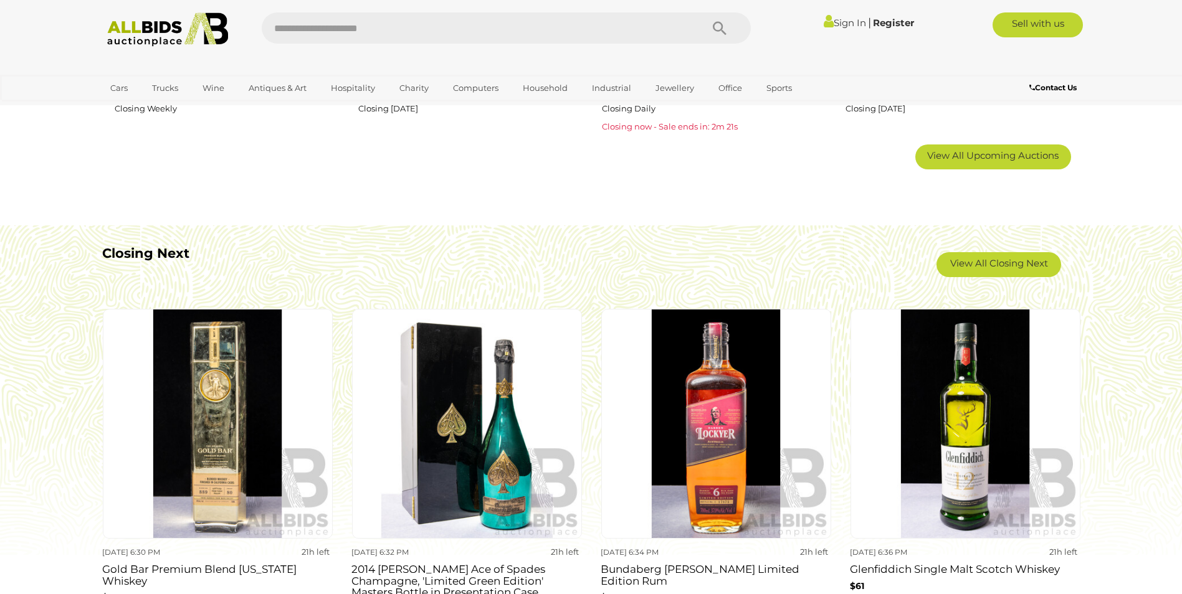
scroll to position [1014, 0]
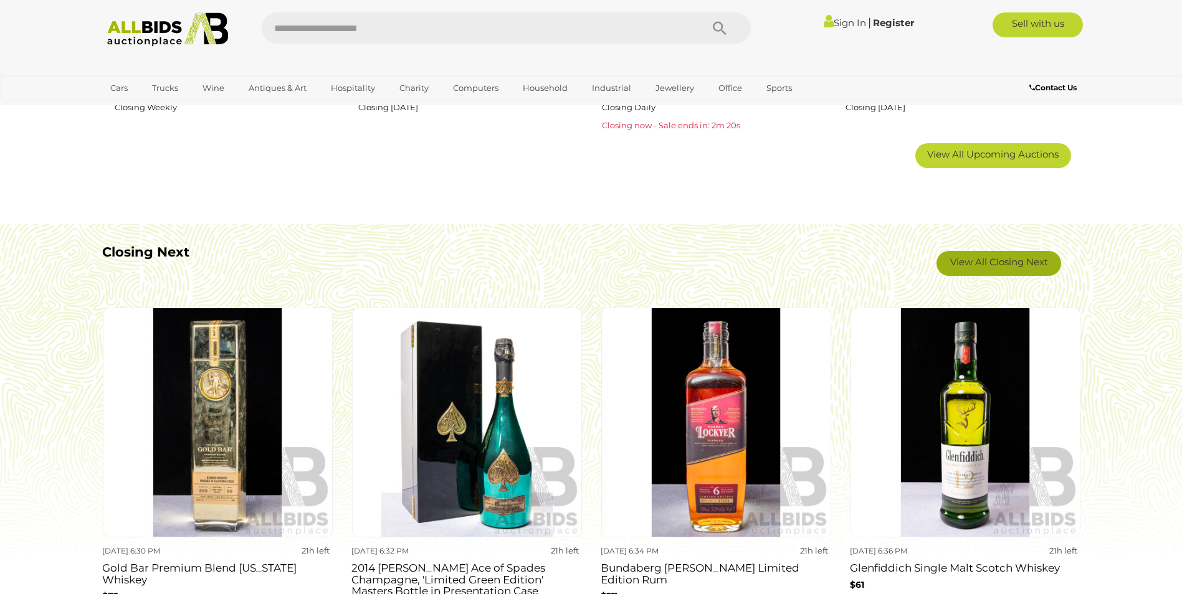
click at [997, 268] on link "View All Closing Next" at bounding box center [998, 263] width 125 height 25
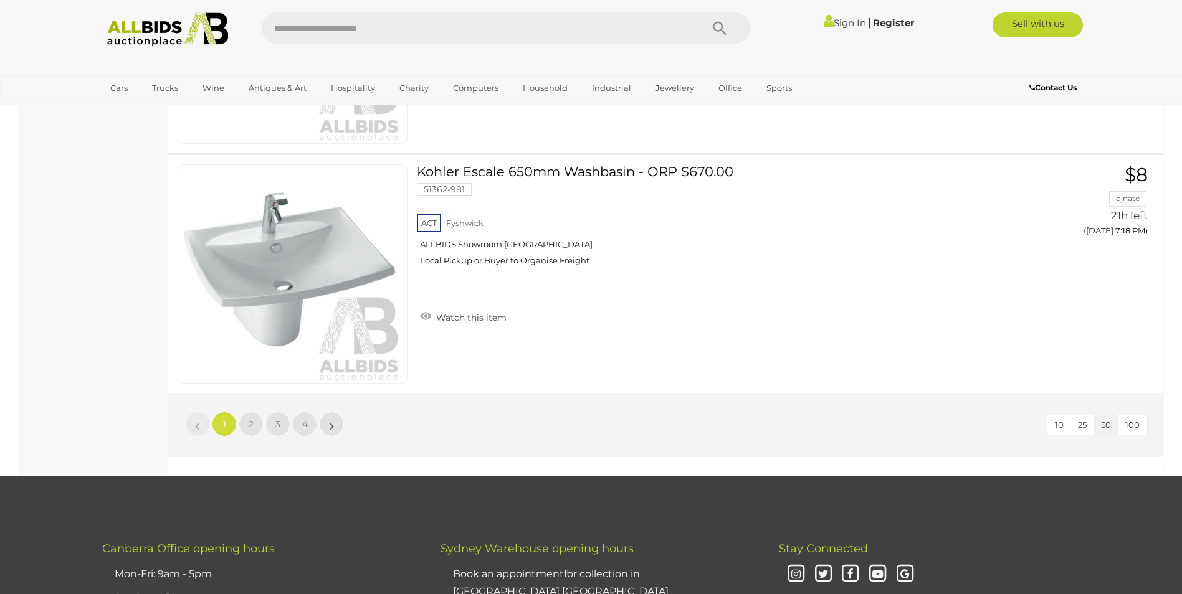
scroll to position [11760, 0]
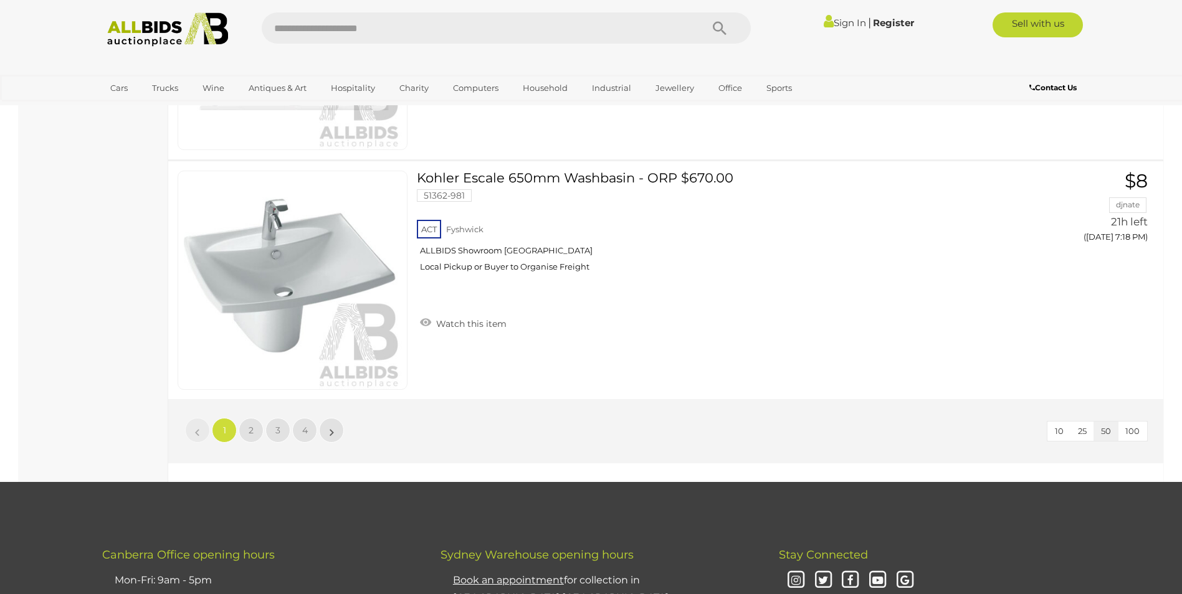
click at [327, 458] on div "10 25 50 100 « 1 2 3 4 »" at bounding box center [665, 431] width 995 height 64
click at [331, 430] on li "»" at bounding box center [332, 430] width 24 height 25
click at [330, 434] on li "»" at bounding box center [332, 430] width 24 height 25
click at [253, 430] on span "2" at bounding box center [251, 430] width 5 height 11
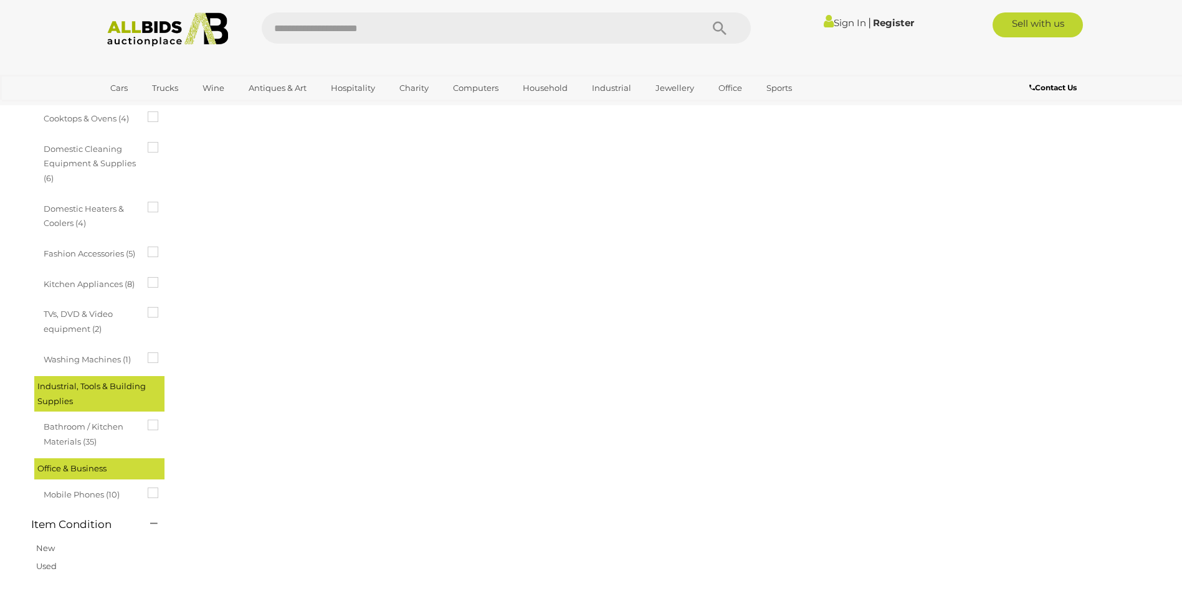
scroll to position [43, 0]
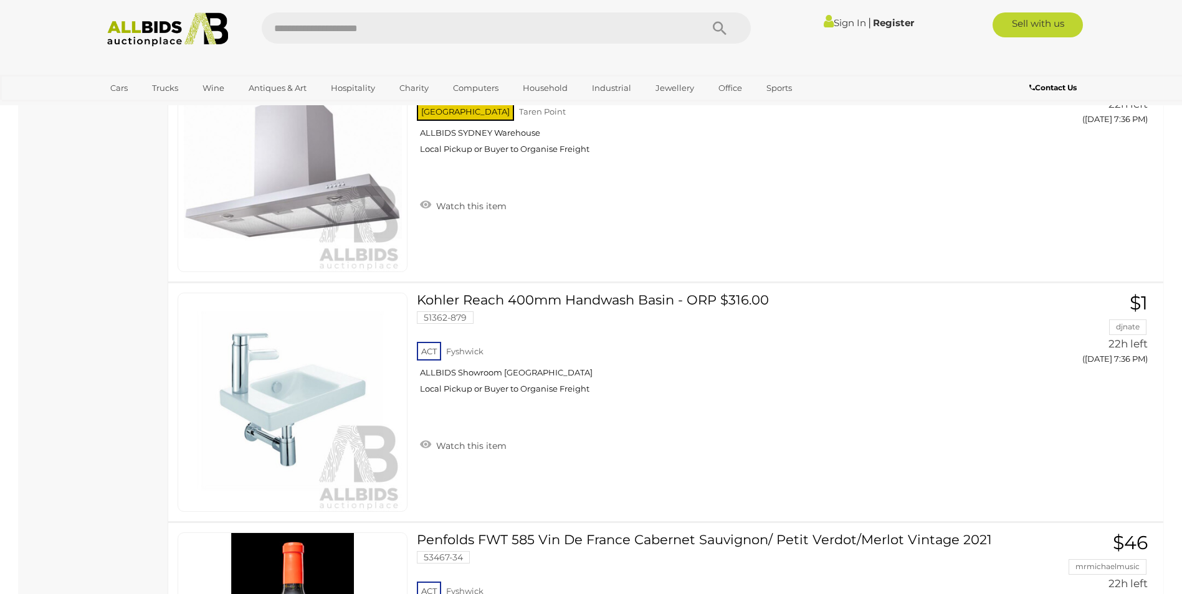
scroll to position [7088, 0]
